Goal: Task Accomplishment & Management: Manage account settings

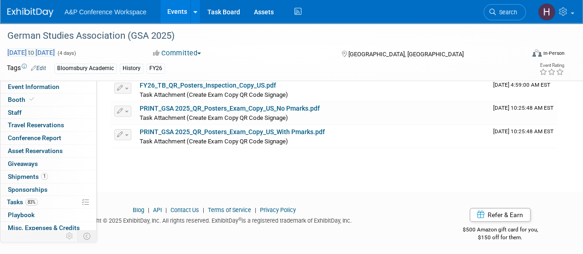
scroll to position [4, 0]
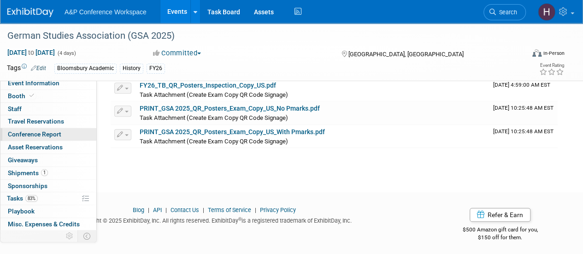
click at [56, 136] on span "Conference Report" at bounding box center [34, 133] width 53 height 7
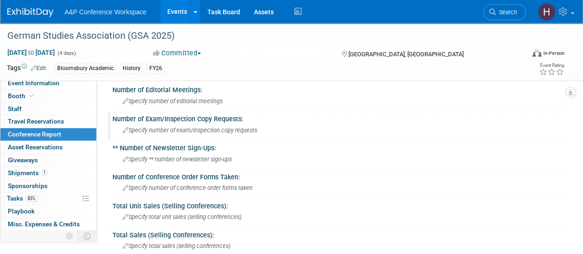
scroll to position [202, 0]
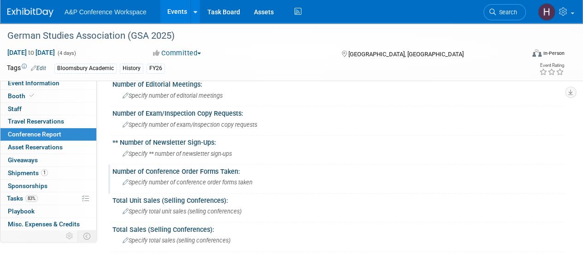
click at [224, 186] on div "Specify number of conference order forms taken" at bounding box center [338, 182] width 438 height 14
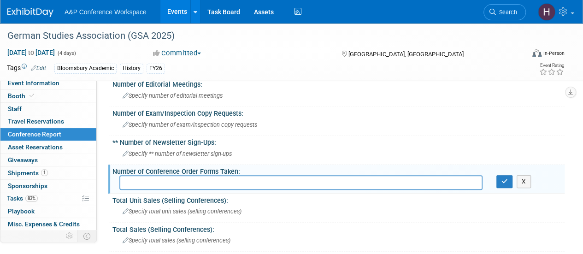
click at [224, 186] on input "text" at bounding box center [300, 182] width 363 height 14
type input "a"
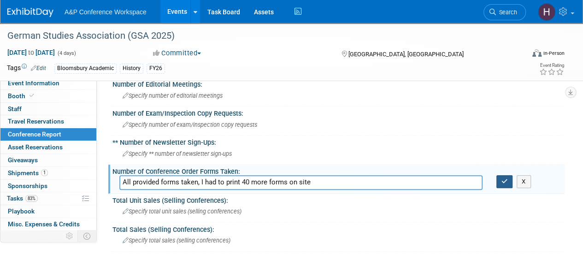
type input "All provided forms taken, I had to print 40 more forms on site"
click at [504, 180] on icon "button" at bounding box center [504, 181] width 6 height 6
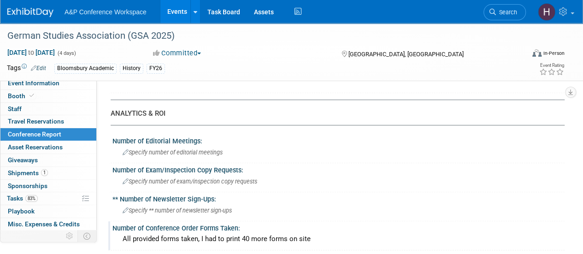
scroll to position [137, 0]
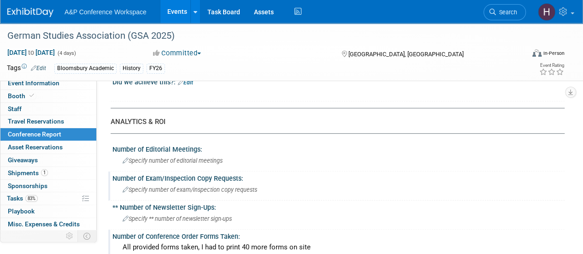
click at [179, 192] on span "Specify number of exam/inspection copy requests" at bounding box center [190, 189] width 135 height 7
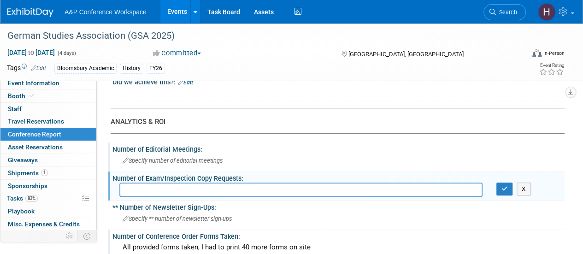
drag, startPoint x: 179, startPoint y: 192, endPoint x: 388, endPoint y: 161, distance: 211.4
click at [388, 161] on div "Specify number of editorial meetings" at bounding box center [338, 160] width 438 height 14
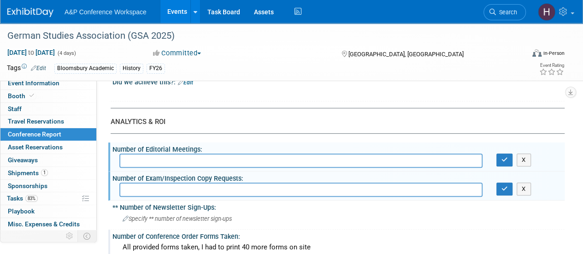
click at [381, 189] on input "text" at bounding box center [300, 189] width 363 height 14
type input "3 at the booth"
click at [499, 191] on button "button" at bounding box center [504, 188] width 17 height 13
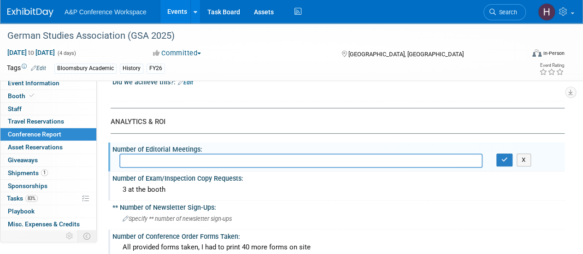
drag, startPoint x: 351, startPoint y: 166, endPoint x: 485, endPoint y: 153, distance: 134.7
click at [485, 153] on div at bounding box center [300, 160] width 377 height 14
click at [472, 160] on input "text" at bounding box center [300, 160] width 363 height 14
type input "7"
click at [509, 160] on button "button" at bounding box center [504, 159] width 17 height 13
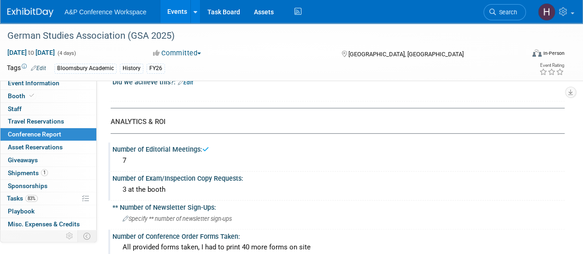
click at [159, 160] on div "7" at bounding box center [338, 160] width 438 height 14
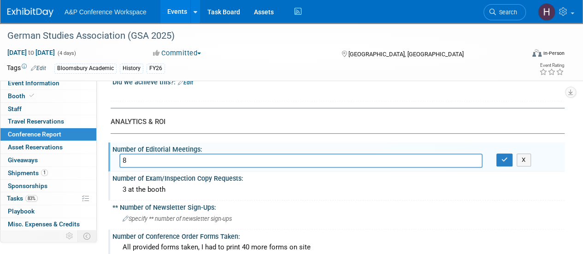
click at [159, 160] on input "8" at bounding box center [300, 160] width 363 height 14
type input "8"
click at [509, 153] on button "button" at bounding box center [504, 159] width 17 height 13
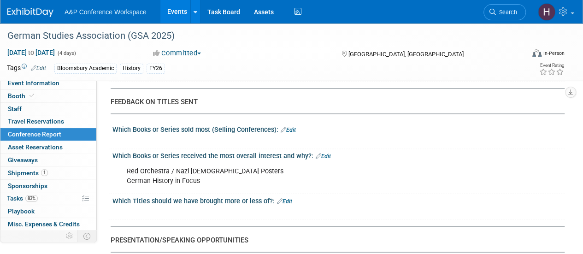
scroll to position [703, 0]
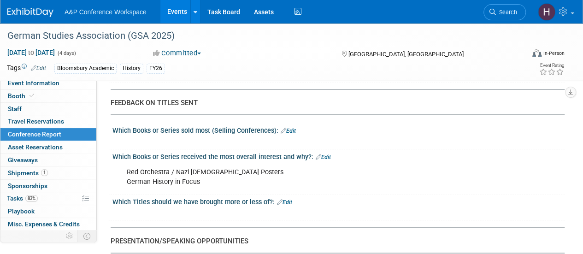
click at [236, 175] on div "Red Orchestra / Nazi Soviet Posters German History in Focus" at bounding box center [297, 177] width 355 height 28
click at [203, 166] on div "Red Orchestra / Nazi Soviet Posters German History in Focus" at bounding box center [297, 177] width 355 height 28
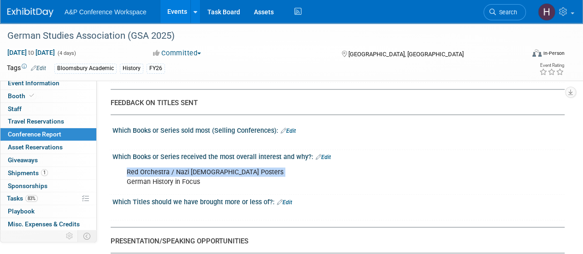
click at [203, 166] on div "Red Orchestra / Nazi Soviet Posters German History in Focus" at bounding box center [297, 177] width 355 height 28
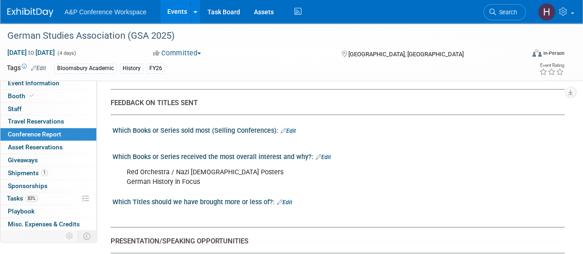
click at [325, 142] on div at bounding box center [297, 141] width 355 height 9
click at [321, 154] on link "Edit" at bounding box center [323, 157] width 15 height 6
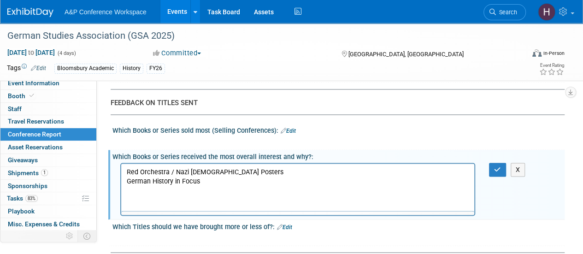
scroll to position [0, 0]
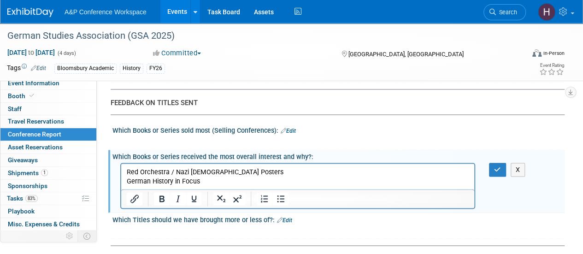
click at [297, 171] on p "Red Orchestra / Nazi Soviet Posters German History in Focus" at bounding box center [298, 176] width 342 height 18
click at [229, 179] on p "Red Orchestra / Nazi [DEMOGRAPHIC_DATA] Posters, Nazi, Facism, German History i…" at bounding box center [298, 176] width 342 height 18
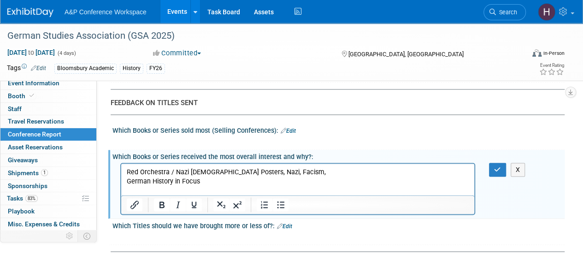
click at [306, 179] on p "Red Orchestra / Nazi [DEMOGRAPHIC_DATA] Posters, Nazi, Facism, German History i…" at bounding box center [298, 176] width 342 height 18
click at [291, 173] on p "Red Orchestra / Nazi [DEMOGRAPHIC_DATA] Posters, Nazi, Facism, German History i…" at bounding box center [298, 176] width 342 height 18
click at [260, 184] on p "Red Orchestra / Nazi [DEMOGRAPHIC_DATA] Posters, Nazi, Facism, Visual Cultures …" at bounding box center [298, 176] width 342 height 18
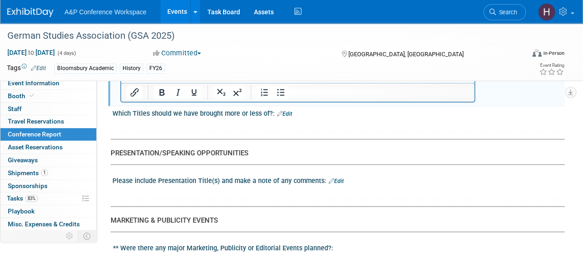
scroll to position [833, 0]
click at [282, 111] on link "Edit" at bounding box center [284, 114] width 15 height 6
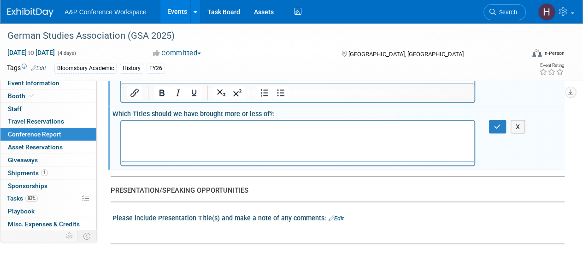
scroll to position [0, 0]
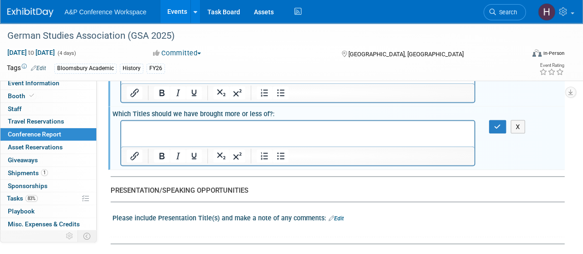
click at [250, 133] on html at bounding box center [297, 126] width 353 height 13
click at [250, 133] on html "Should bring more copies of the" at bounding box center [297, 126] width 353 height 13
click at [238, 133] on html "Should bring more copies of the" at bounding box center [297, 126] width 353 height 13
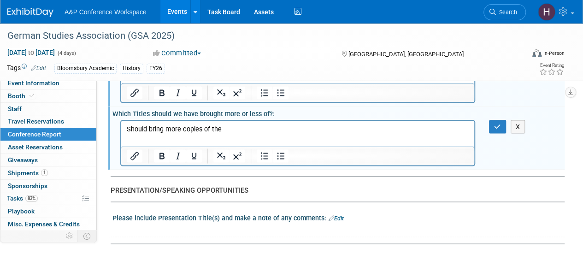
drag, startPoint x: 232, startPoint y: 129, endPoint x: 71, endPoint y: 93, distance: 165.2
click at [121, 120] on html "Should bring more copies of the" at bounding box center [297, 126] width 353 height 13
click at [516, 124] on button "X" at bounding box center [518, 126] width 15 height 13
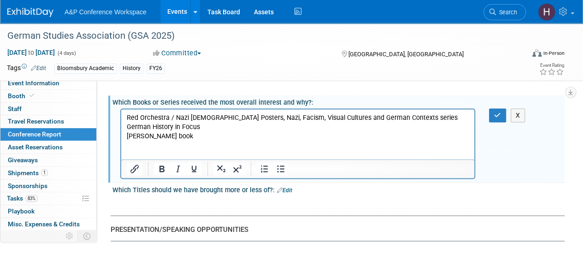
scroll to position [758, 0]
click at [295, 139] on p "[PERSON_NAME] book" at bounding box center [298, 134] width 342 height 9
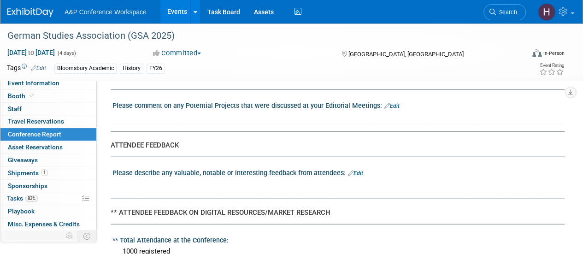
scroll to position [1106, 0]
click at [391, 103] on link "Edit" at bounding box center [391, 106] width 15 height 6
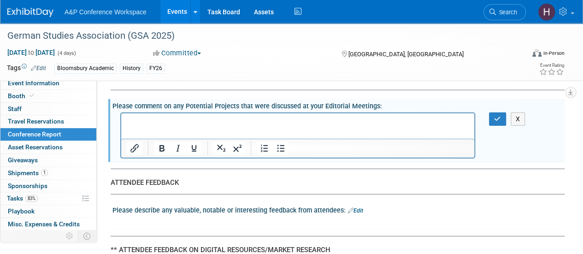
scroll to position [0, 0]
click at [377, 121] on p "Rich Text Area. Press ALT-0 for help." at bounding box center [298, 121] width 342 height 9
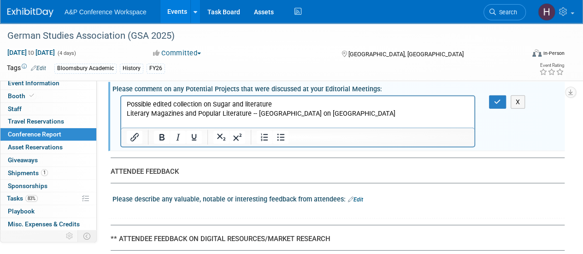
scroll to position [1088, 0]
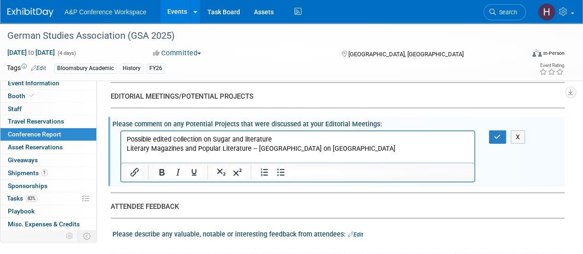
click at [342, 147] on p "Literary Magazines and Popular Literature -- [GEOGRAPHIC_DATA] on [GEOGRAPHIC_D…" at bounding box center [298, 148] width 342 height 9
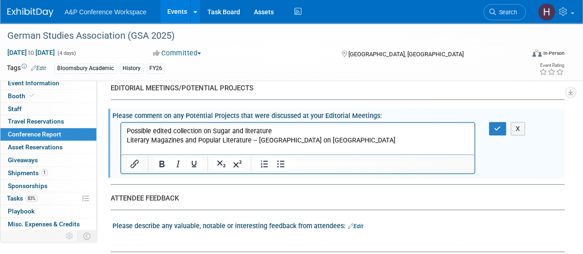
scroll to position [1052, 0]
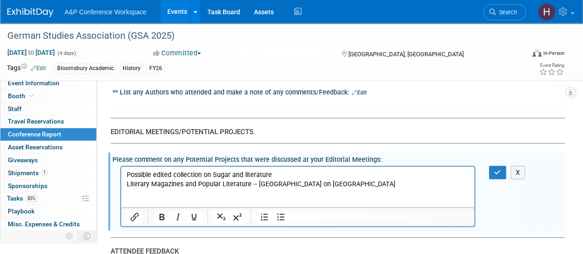
click at [343, 188] on p "Literary Magazines and Popular Literature -- [GEOGRAPHIC_DATA] on [GEOGRAPHIC_D…" at bounding box center [298, 183] width 342 height 9
click at [316, 198] on p "Rich Text Area. Press ALT-0 for help." at bounding box center [298, 202] width 342 height 9
click at [265, 195] on p "Rich Text Area. Press ALT-0 for help." at bounding box center [298, 192] width 342 height 9
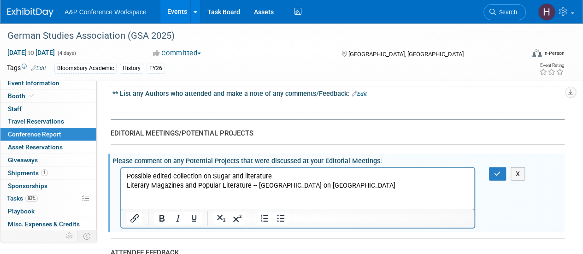
scroll to position [1049, 0]
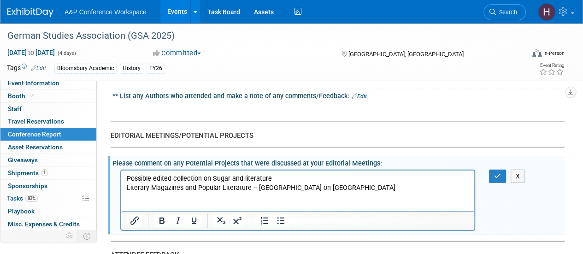
click at [190, 190] on p "Literary Magazines and Popular Literature -- [GEOGRAPHIC_DATA] on [GEOGRAPHIC_D…" at bounding box center [298, 187] width 342 height 9
click at [186, 192] on p "Literary Magazines and Popular Literature -- [GEOGRAPHIC_DATA] on [GEOGRAPHIC_D…" at bounding box center [298, 187] width 342 height 9
click at [194, 198] on p "Rich Text Area. Press ALT-0 for help." at bounding box center [298, 196] width 342 height 9
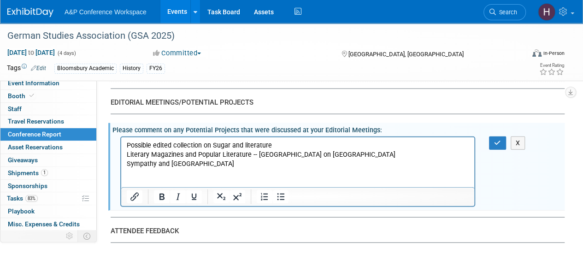
scroll to position [1082, 0]
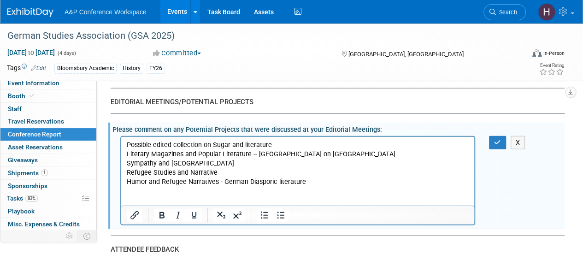
click at [279, 142] on p "Possible edited collection on Sugar and literature" at bounding box center [298, 144] width 342 height 9
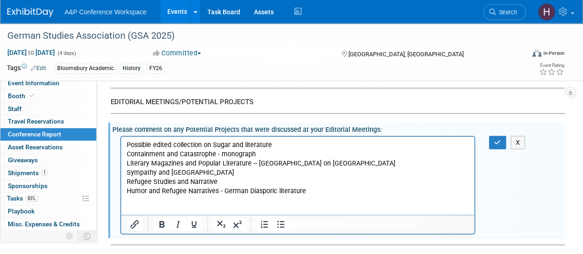
click at [240, 175] on p "Sympathy and [GEOGRAPHIC_DATA]" at bounding box center [298, 172] width 342 height 9
click at [335, 188] on p "Humor and Refugee Narratives - German Diasporic literature" at bounding box center [298, 190] width 342 height 9
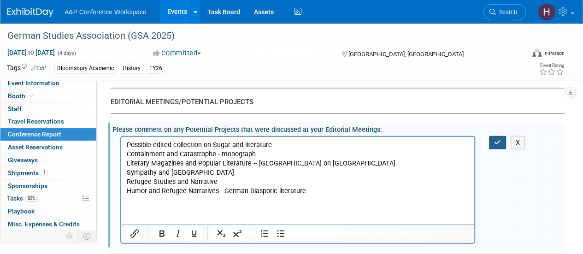
drag, startPoint x: 610, startPoint y: 276, endPoint x: 430, endPoint y: 161, distance: 212.6
click at [244, 219] on p "Rich Text Area. Press ALT-0 for help." at bounding box center [298, 218] width 342 height 9
click at [491, 141] on button "button" at bounding box center [497, 142] width 17 height 13
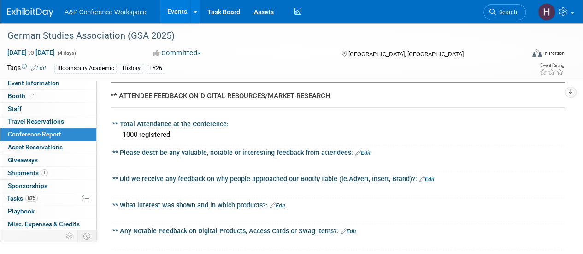
scroll to position [1279, 0]
click at [187, 130] on div "1000 registered" at bounding box center [338, 134] width 438 height 14
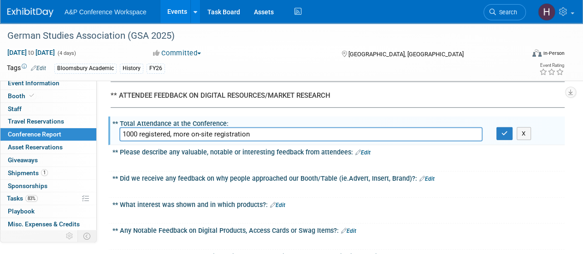
drag, startPoint x: 170, startPoint y: 127, endPoint x: 378, endPoint y: 144, distance: 209.0
type input "1000 registered attendees"
click at [507, 127] on button "button" at bounding box center [504, 133] width 17 height 13
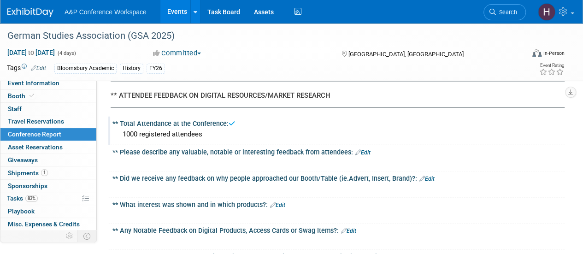
click at [364, 149] on link "Edit" at bounding box center [362, 152] width 15 height 6
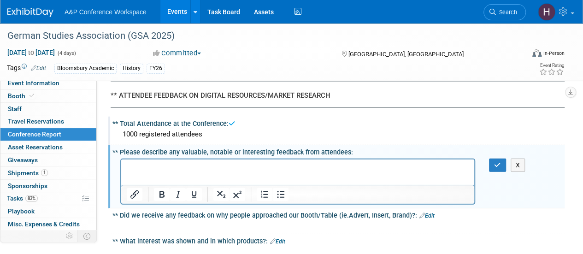
scroll to position [0, 0]
click at [523, 162] on button "X" at bounding box center [518, 165] width 15 height 13
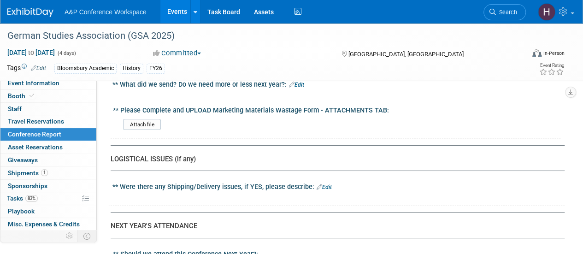
scroll to position [1638, 0]
click at [327, 183] on link "Edit" at bounding box center [324, 186] width 15 height 6
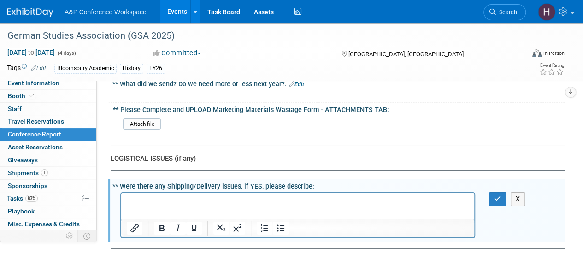
scroll to position [0, 0]
click at [311, 197] on p "Rich Text Area. Press ALT-0 for help." at bounding box center [298, 201] width 342 height 9
drag, startPoint x: 400, startPoint y: 197, endPoint x: 109, endPoint y: 147, distance: 295.5
click at [121, 193] on html "No shipping issues, but" at bounding box center [297, 199] width 353 height 13
click at [513, 198] on button "X" at bounding box center [518, 198] width 15 height 13
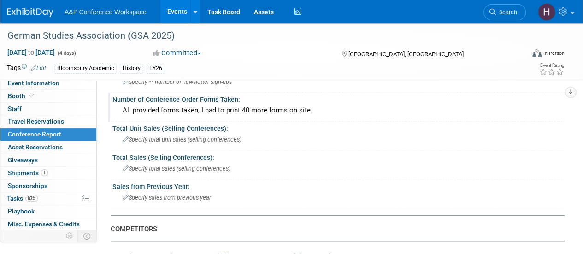
scroll to position [272, 0]
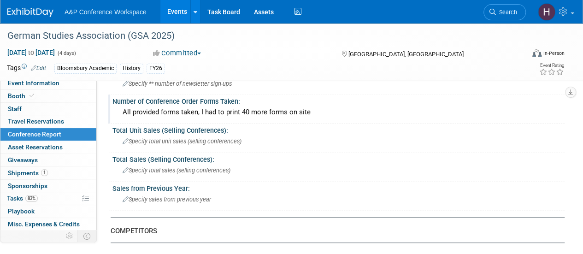
drag, startPoint x: 214, startPoint y: 107, endPoint x: 160, endPoint y: 106, distance: 54.4
click at [160, 106] on div "All provided forms taken, I had to print 40 more forms on site" at bounding box center [338, 112] width 438 height 14
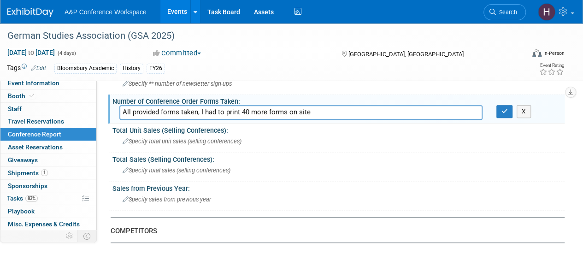
drag, startPoint x: 157, startPoint y: 106, endPoint x: 345, endPoint y: 114, distance: 188.2
click at [345, 114] on input "All provided forms taken, I had to print 40 more forms on site" at bounding box center [300, 112] width 363 height 14
drag, startPoint x: 131, startPoint y: 109, endPoint x: 79, endPoint y: 106, distance: 52.1
type input "40 provided forms taken, I had to print 40 more forms on site"
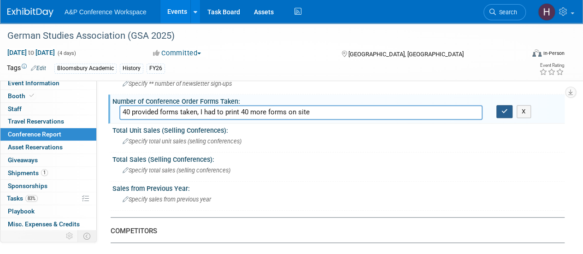
click at [506, 112] on icon "button" at bounding box center [504, 111] width 6 height 6
